Goal: Communication & Community: Share content

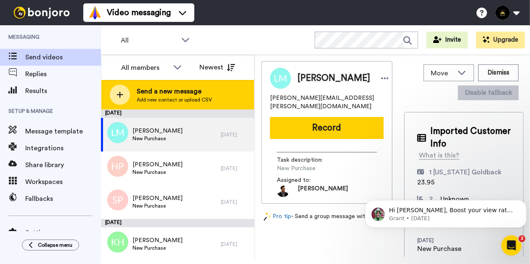
click at [182, 97] on span "Add new contact or upload CSV" at bounding box center [174, 99] width 75 height 7
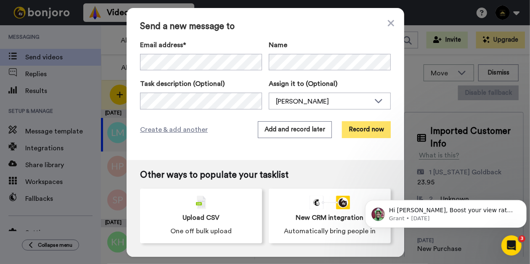
click at [355, 133] on button "Record now" at bounding box center [366, 129] width 49 height 17
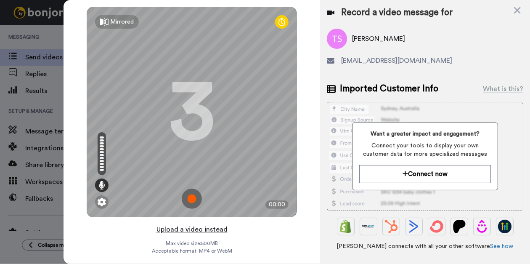
click at [196, 228] on button "Upload a video instead" at bounding box center [192, 229] width 76 height 11
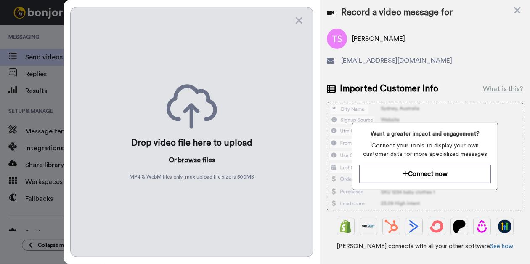
click at [194, 160] on button "browse" at bounding box center [189, 160] width 23 height 10
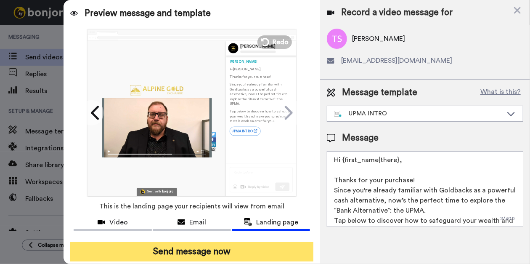
click at [186, 247] on button "Send message now" at bounding box center [191, 251] width 243 height 19
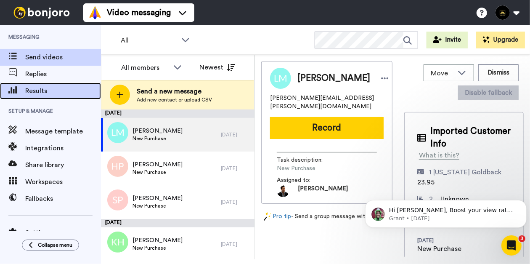
click at [53, 87] on span "Results" at bounding box center [63, 91] width 76 height 10
